Goal: Task Accomplishment & Management: Complete application form

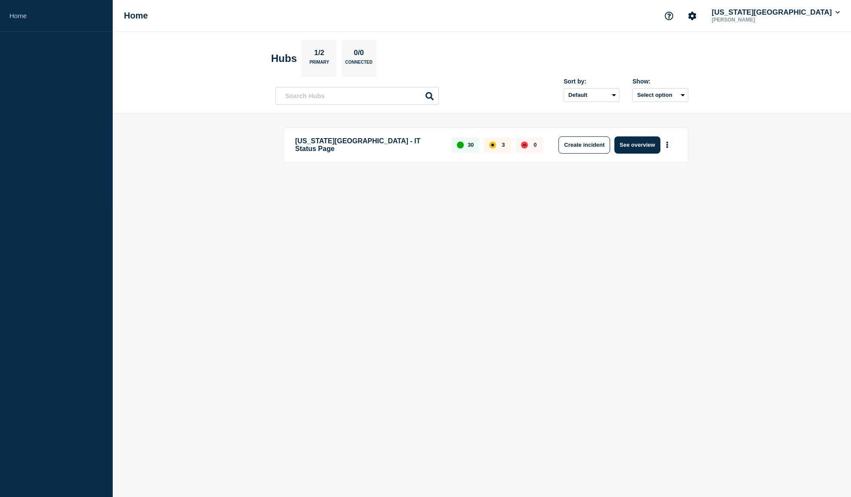
drag, startPoint x: 568, startPoint y: 258, endPoint x: 587, endPoint y: 229, distance: 34.9
click at [568, 258] on body "Home Home [US_STATE][GEOGRAPHIC_DATA] [PERSON_NAME] Hubs 1/2 Primary 0/0 Connec…" at bounding box center [425, 248] width 851 height 497
click at [635, 143] on button "See overview" at bounding box center [638, 144] width 46 height 17
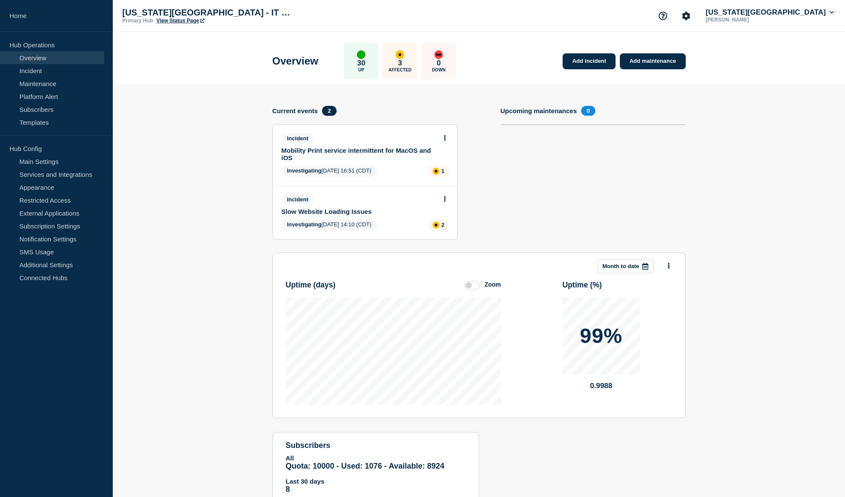
click at [666, 193] on section "Upcoming maintenances 0" at bounding box center [593, 179] width 185 height 147
click at [278, 292] on section "This month Month to date Uptime ( days ) Zoom Uptime ( % ) 99% 0.9988" at bounding box center [478, 336] width 413 height 166
click at [590, 65] on link "Add incident" at bounding box center [588, 61] width 53 height 16
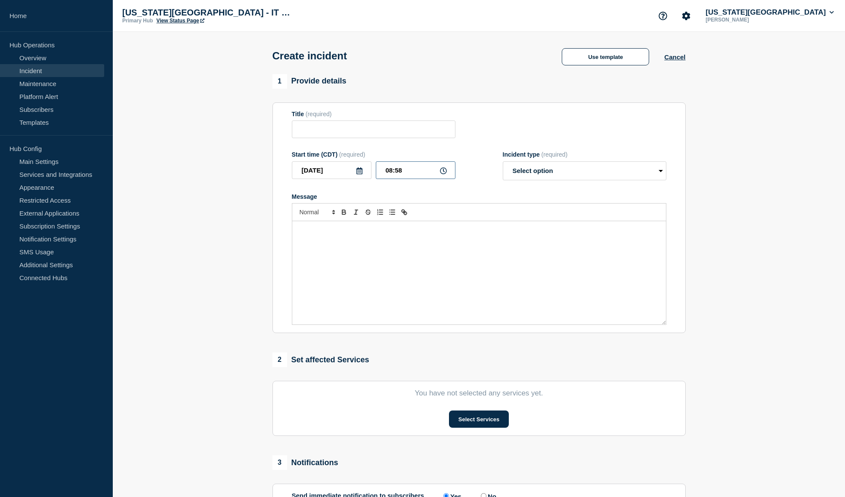
click at [412, 171] on input "08:58" at bounding box center [416, 170] width 80 height 18
type input "08:57"
click at [386, 138] on input "Title" at bounding box center [374, 130] width 164 height 18
type input "D"
type input "Brief Network Interruption"
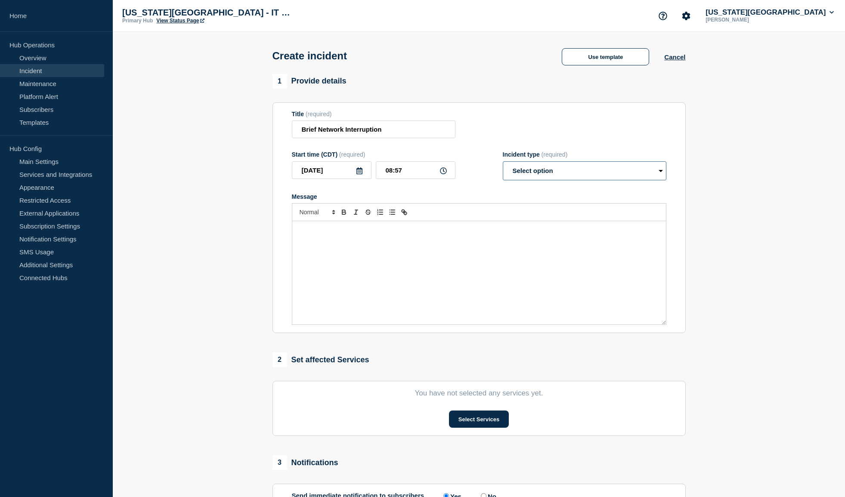
click at [564, 179] on select "Select option Investigating Identified Monitoring" at bounding box center [585, 170] width 164 height 19
select select "monitoring"
click at [503, 163] on select "Select option Investigating Identified Monitoring" at bounding box center [585, 170] width 164 height 19
click at [454, 267] on div "Message" at bounding box center [479, 272] width 374 height 103
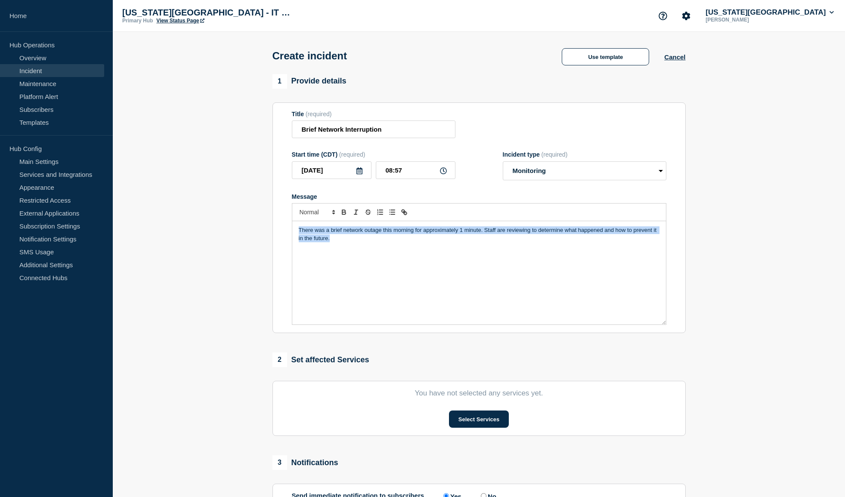
copy p "There was a brief network outage this morning for approximately 1 minute. Staff…"
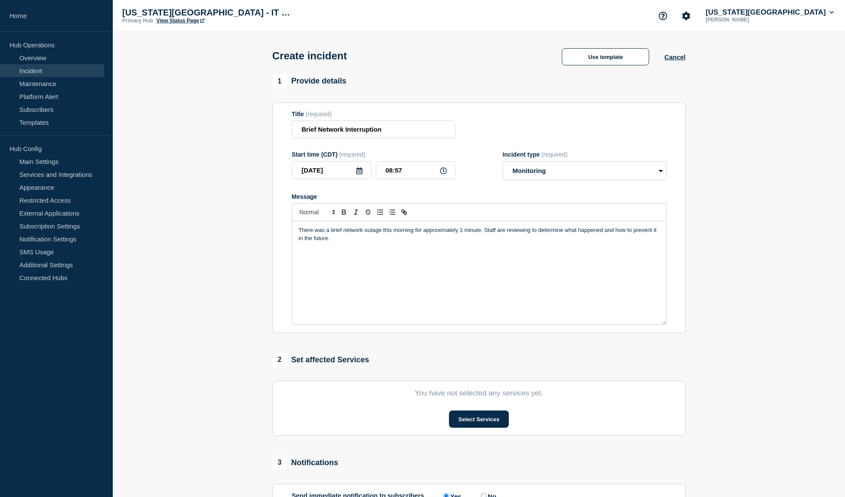
click at [229, 292] on section "1 Provide details Title (required) Brief Network Interruption Start time (CDT) …" at bounding box center [479, 320] width 732 height 493
click at [462, 232] on p "There was a brief network outage this morning for approximately 1 minute. Staff…" at bounding box center [479, 234] width 361 height 16
click at [491, 255] on div "There was a brief network outage this morning for a few minutes. Staff are revi…" at bounding box center [479, 272] width 374 height 103
drag, startPoint x: 415, startPoint y: 231, endPoint x: 457, endPoint y: 232, distance: 41.3
click at [457, 232] on p "There was a brief network outage this morning for a few minutes. Staff are revi…" at bounding box center [479, 234] width 361 height 16
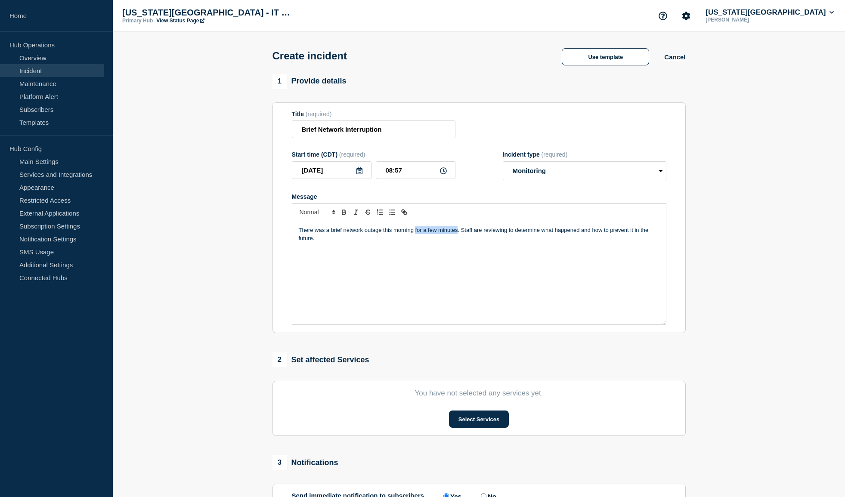
drag, startPoint x: 220, startPoint y: 230, endPoint x: 229, endPoint y: 227, distance: 8.6
click at [220, 230] on section "1 Provide details Title (required) Brief Network Interruption Start time (CDT) …" at bounding box center [479, 320] width 732 height 493
drag, startPoint x: 457, startPoint y: 232, endPoint x: 417, endPoint y: 233, distance: 40.0
click at [417, 233] on p "There was a brief network outage this morning for a few minutes. Staff are revi…" at bounding box center [479, 234] width 361 height 16
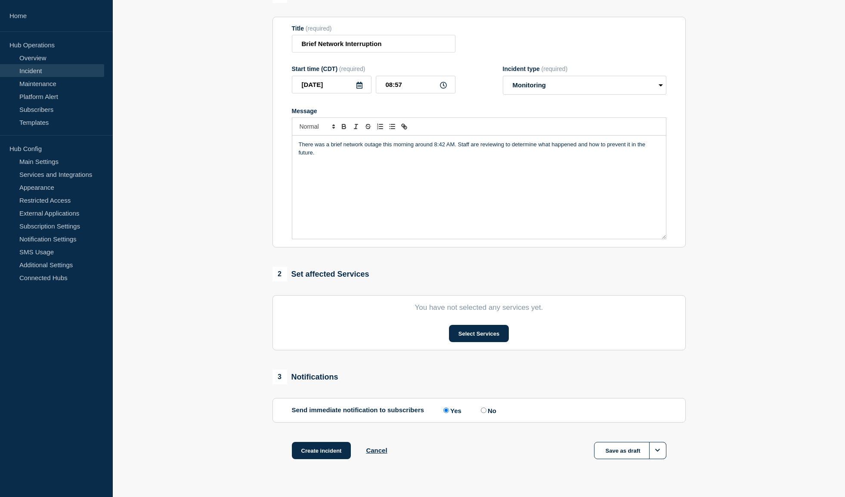
scroll to position [86, 0]
click at [458, 337] on button "Select Services" at bounding box center [479, 332] width 60 height 17
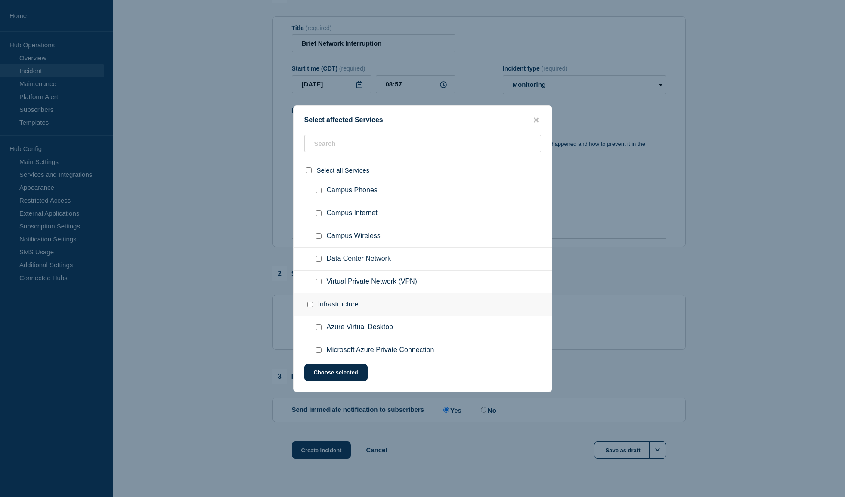
scroll to position [301, 0]
click at [309, 212] on input "Network Services checkbox" at bounding box center [310, 211] width 6 height 6
checkbox input "true"
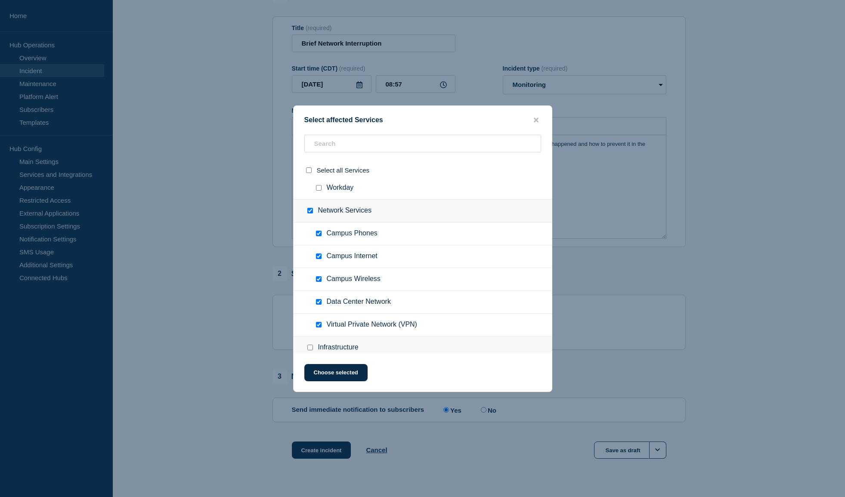
checkbox input "true"
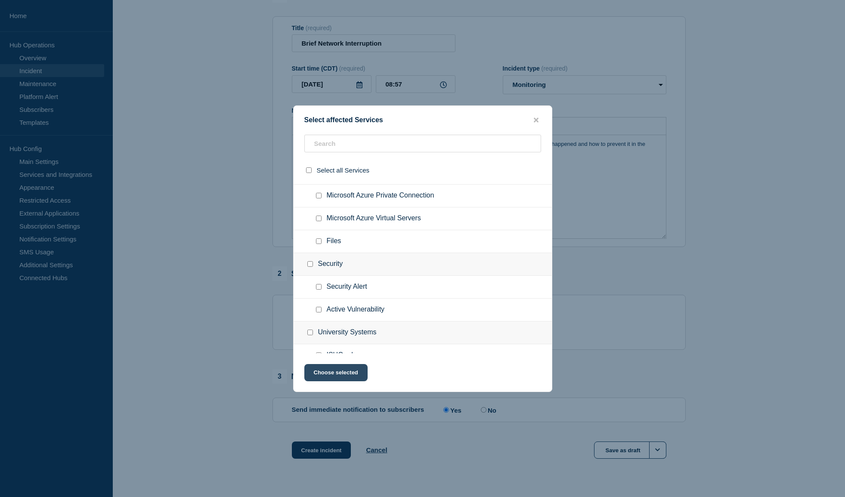
scroll to position [516, 0]
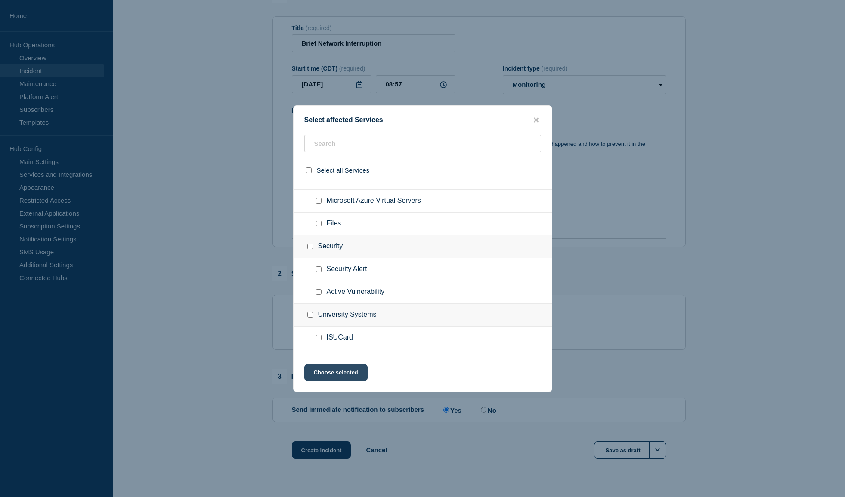
click at [332, 377] on button "Choose selected" at bounding box center [335, 372] width 63 height 17
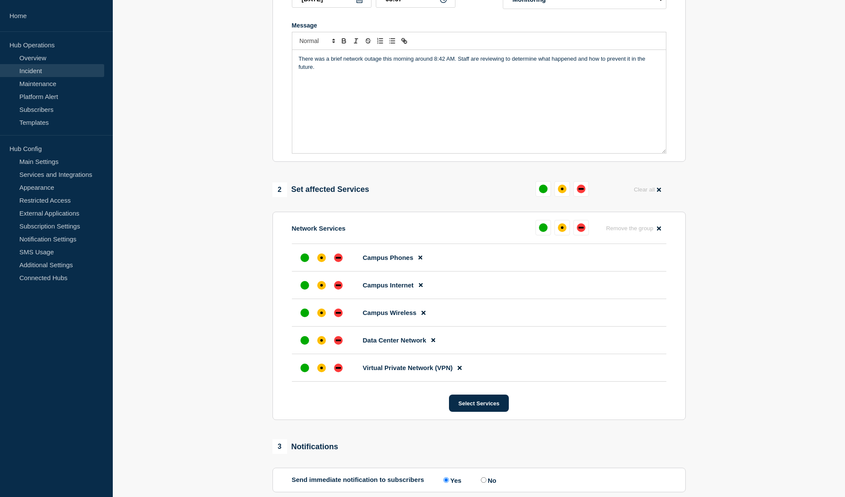
scroll to position [172, 0]
click at [543, 230] on div "up" at bounding box center [543, 227] width 9 height 9
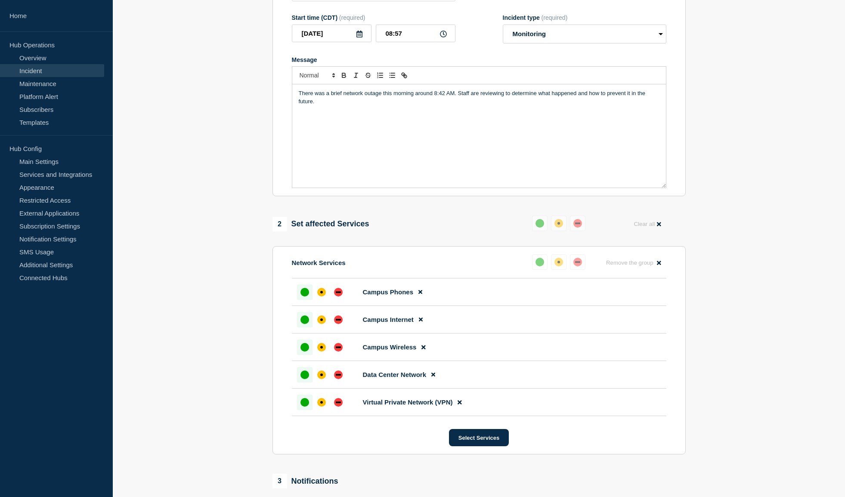
scroll to position [261, 0]
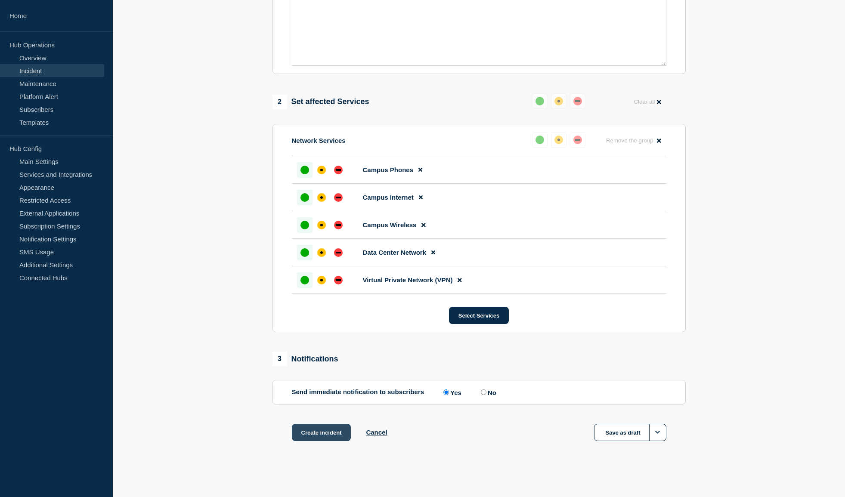
click at [300, 436] on button "Create incident" at bounding box center [321, 432] width 59 height 17
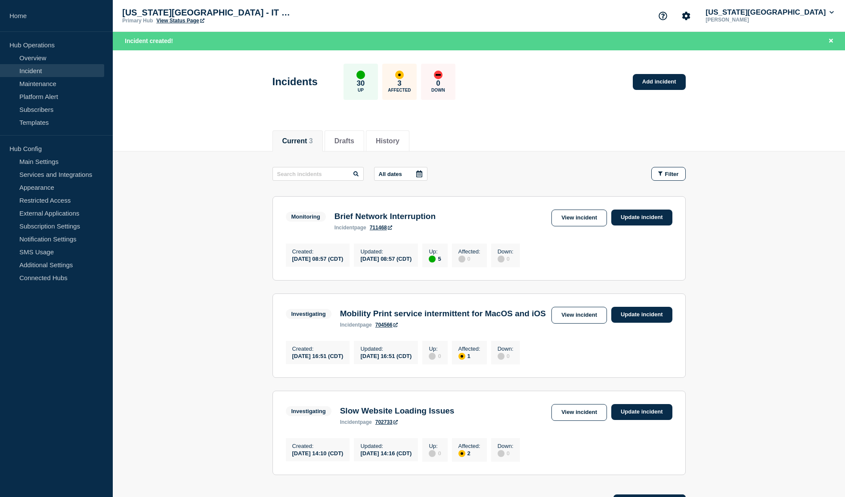
click at [194, 226] on main "All dates Filter Monitoring 5 Up Brief Network Interruption Created [DATE] 08:5…" at bounding box center [479, 319] width 732 height 337
click at [565, 216] on link "View incident" at bounding box center [579, 218] width 56 height 17
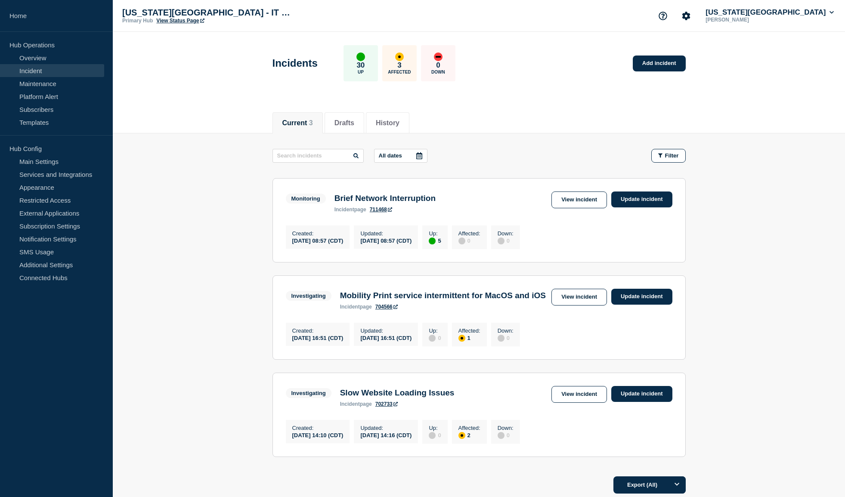
click at [719, 187] on main "All dates Filter Monitoring 5 Up Brief Network Interruption Created [DATE] 08:5…" at bounding box center [479, 301] width 732 height 337
